Goal: Task Accomplishment & Management: Manage account settings

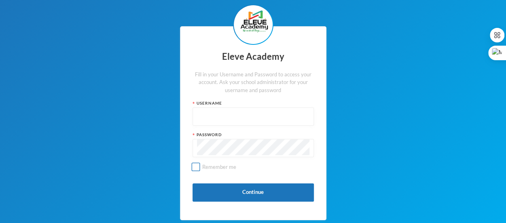
type input "admin"
click at [198, 170] on input "Remember me" at bounding box center [195, 167] width 8 height 8
checkbox input "true"
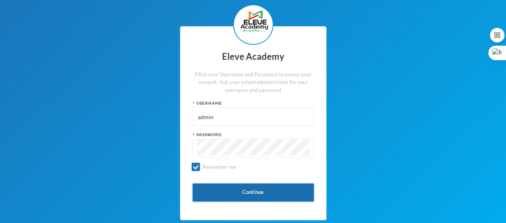
click at [248, 191] on button "Continue" at bounding box center [253, 193] width 121 height 18
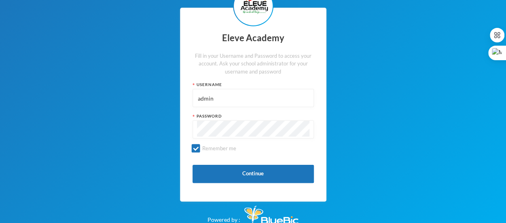
scroll to position [23, 0]
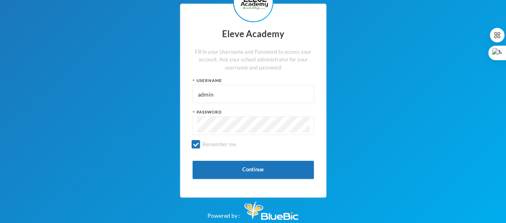
click at [184, 121] on div "Eleve Academy Fill in your Username and Password to access your account. Ask yo…" at bounding box center [253, 101] width 147 height 194
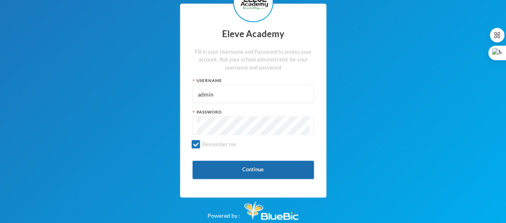
click at [236, 168] on button "Continue" at bounding box center [253, 170] width 121 height 18
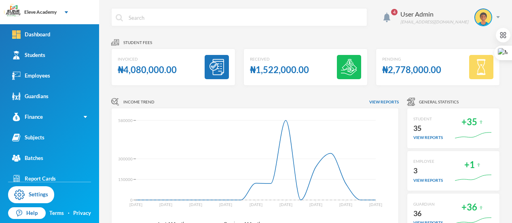
click at [297, 64] on div "₦1,522,000.00" at bounding box center [279, 70] width 59 height 16
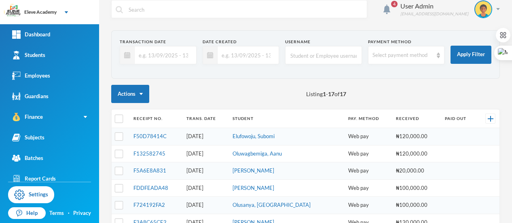
scroll to position [8, 0]
